Goal: Task Accomplishment & Management: Use online tool/utility

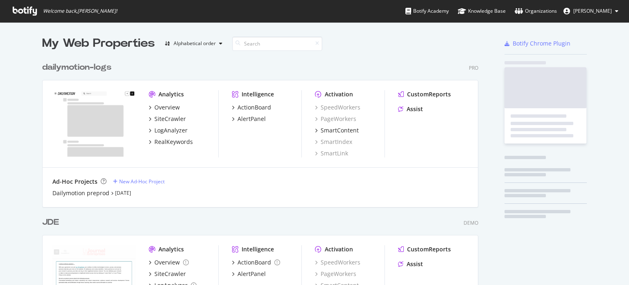
scroll to position [292, 436]
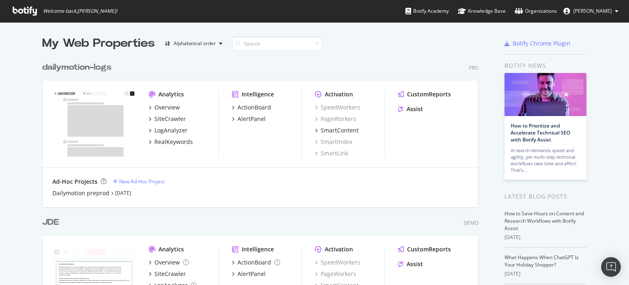
click at [49, 222] on div "JDE" at bounding box center [50, 222] width 17 height 12
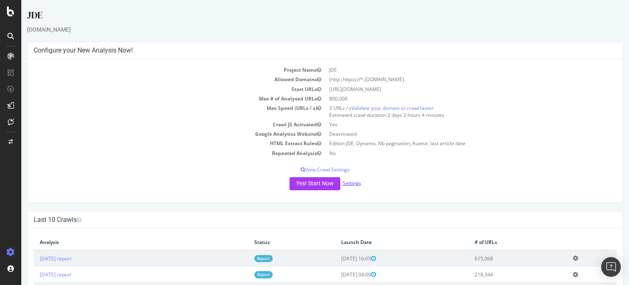
click at [353, 182] on link "Settings" at bounding box center [352, 182] width 18 height 7
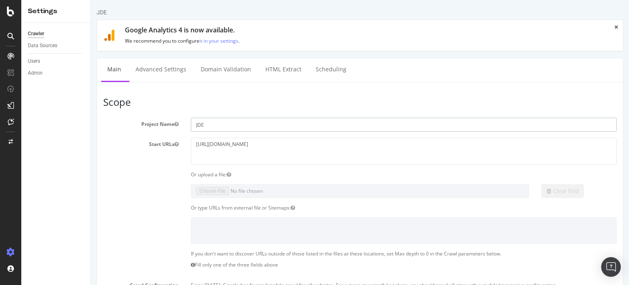
click at [240, 125] on input "JDE" at bounding box center [404, 125] width 426 height 14
type input "[PERSON_NAME]"
drag, startPoint x: 225, startPoint y: 144, endPoint x: 265, endPoint y: 144, distance: 40.6
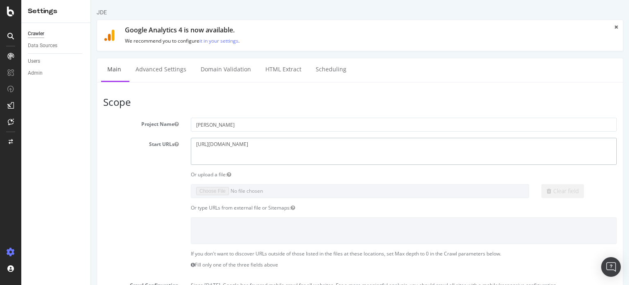
click at [265, 144] on textarea "https://www.lejournaldesentreprises.com/" at bounding box center [404, 151] width 426 height 27
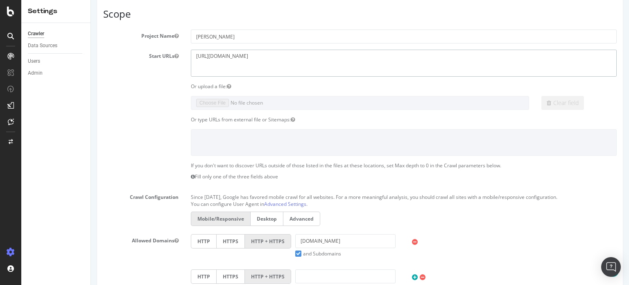
scroll to position [205, 0]
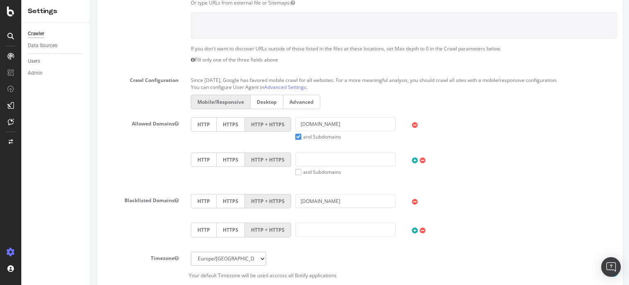
type textarea "[URL][DOMAIN_NAME]"
click at [330, 125] on input "www.lejournaldesentreprises.com" at bounding box center [345, 124] width 100 height 14
drag, startPoint x: 311, startPoint y: 123, endPoint x: 413, endPoint y: 126, distance: 102.5
click at [415, 125] on div "HTTP HTTPS HTTP + HTTPS www.lejournaldesentreprises.com and Subdomains User Age…" at bounding box center [404, 128] width 434 height 23
paste input "jeuneafrique"
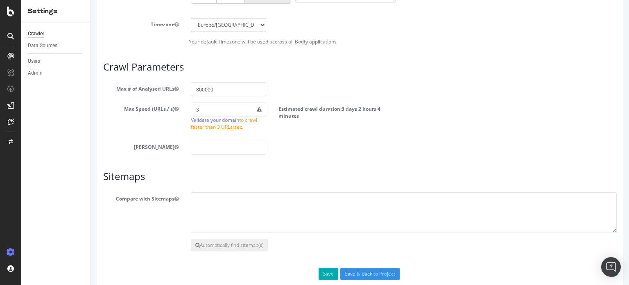
scroll to position [452, 0]
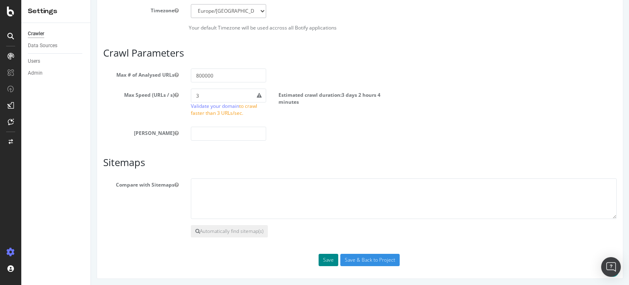
type input "[DOMAIN_NAME]"
click at [324, 259] on button "Save" at bounding box center [329, 260] width 20 height 12
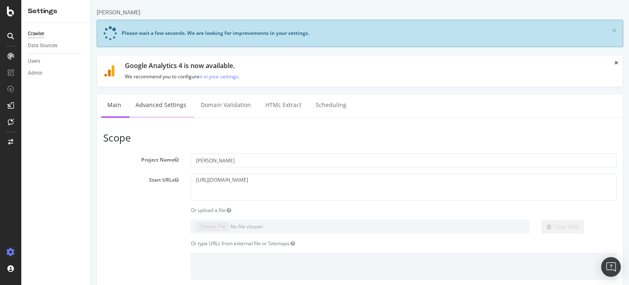
click at [166, 105] on link "Advanced Settings" at bounding box center [160, 105] width 63 height 23
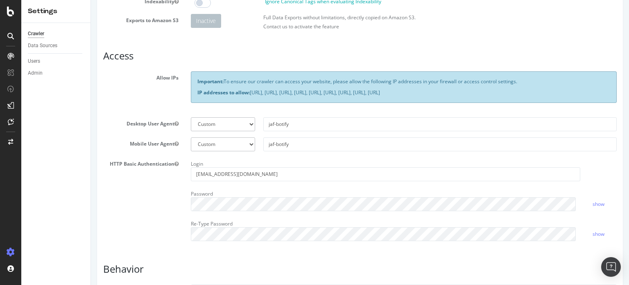
scroll to position [205, 0]
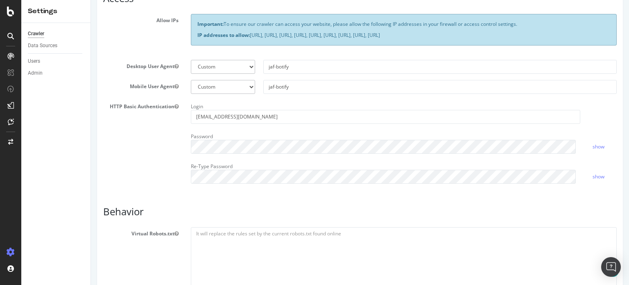
click at [287, 200] on div "Report features Content Quality Evaluate Content Quality Identify areas of your…" at bounding box center [360, 229] width 514 height 680
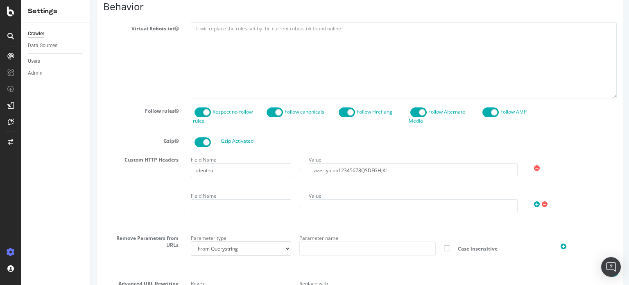
scroll to position [509, 0]
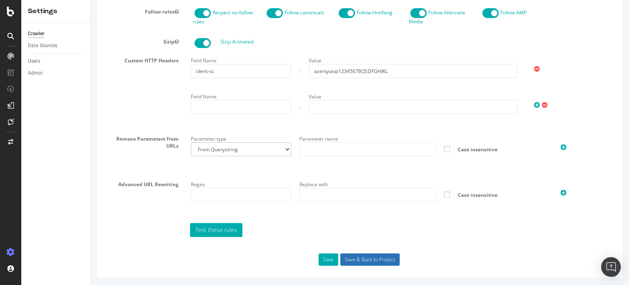
click at [367, 261] on input "Save & Back to Project" at bounding box center [369, 259] width 59 height 12
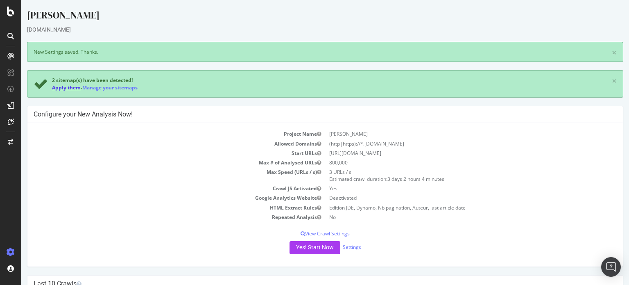
click at [66, 87] on link "Apply them" at bounding box center [66, 87] width 29 height 7
click at [316, 241] on button "Yes! Start Now" at bounding box center [315, 247] width 51 height 13
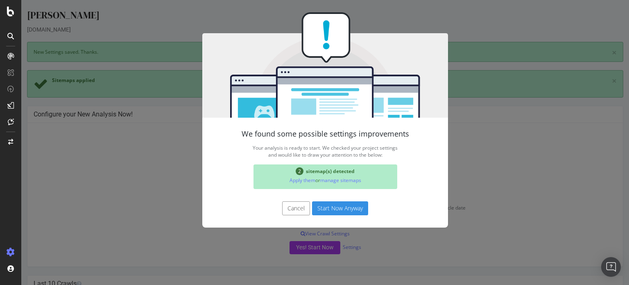
click at [349, 204] on button "Start Now Anyway" at bounding box center [340, 208] width 56 height 14
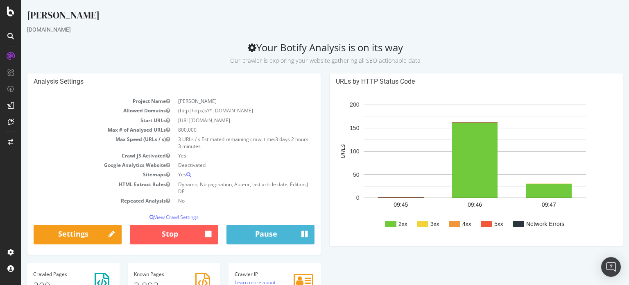
click at [426, 281] on div "Analysis Settings Project Name JA Allowed Domains (http|https)://*.[DOMAIN_NAME…" at bounding box center [325, 190] width 605 height 234
click at [420, 270] on div "Analysis Settings Project Name JA Allowed Domains (http|https)://*.[DOMAIN_NAME…" at bounding box center [325, 190] width 605 height 234
